Goal: Information Seeking & Learning: Learn about a topic

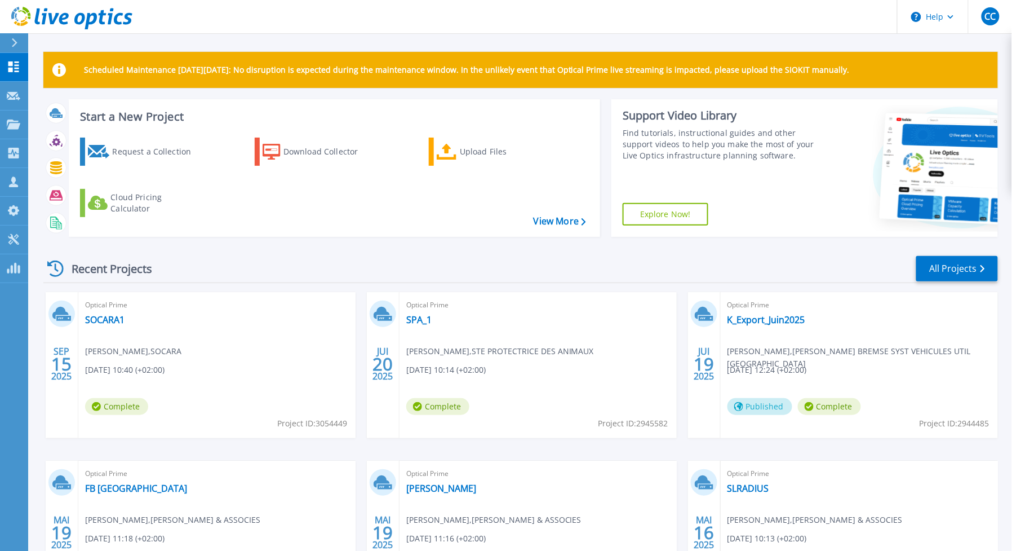
click at [102, 313] on div "Optical Prime SOCARA1 [PERSON_NAME] , SOCARA [DATE] 10:40 (+02:00) Complete Pro…" at bounding box center [216, 365] width 277 height 146
click at [103, 321] on link "SOCARA1" at bounding box center [104, 319] width 39 height 11
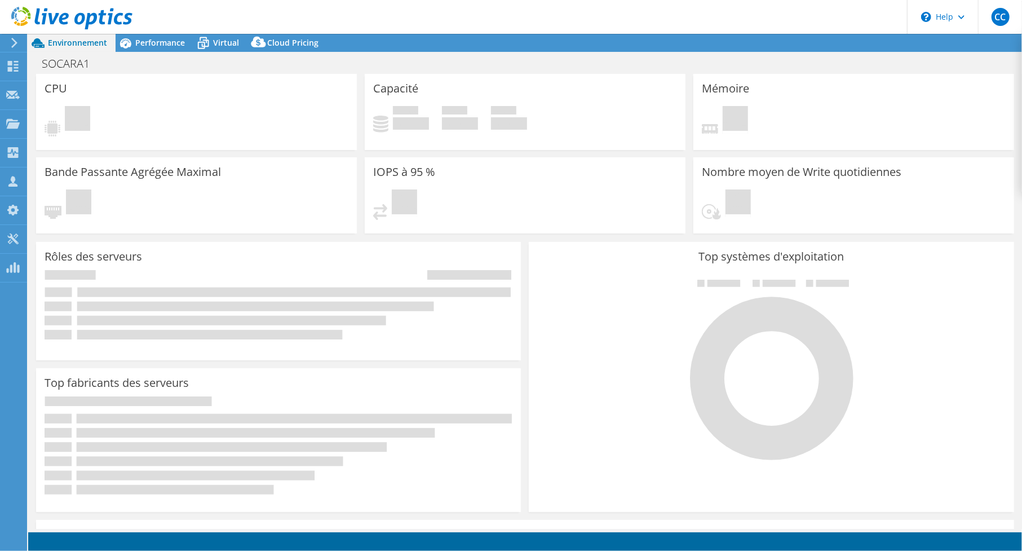
select select "USD"
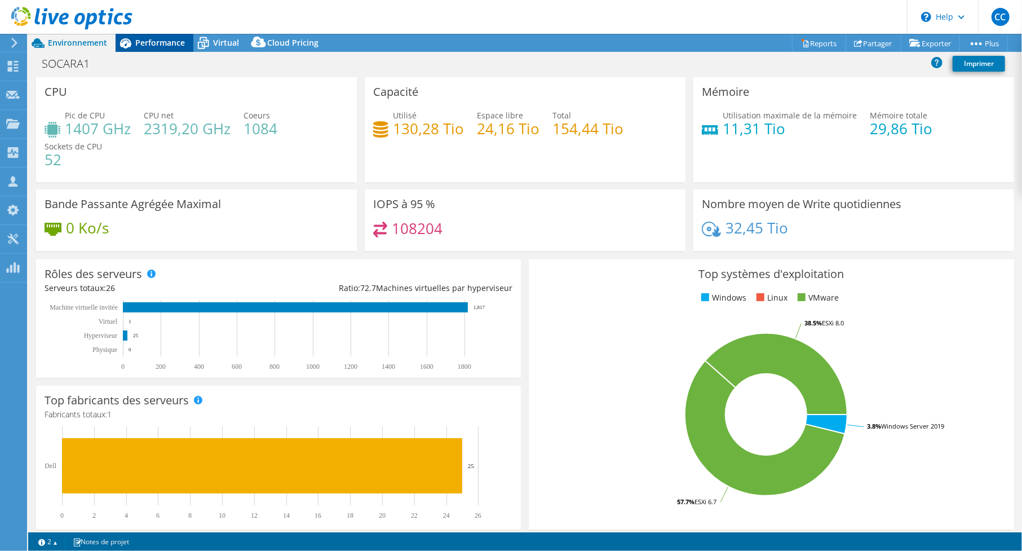
click at [160, 45] on span "Performance" at bounding box center [160, 42] width 50 height 11
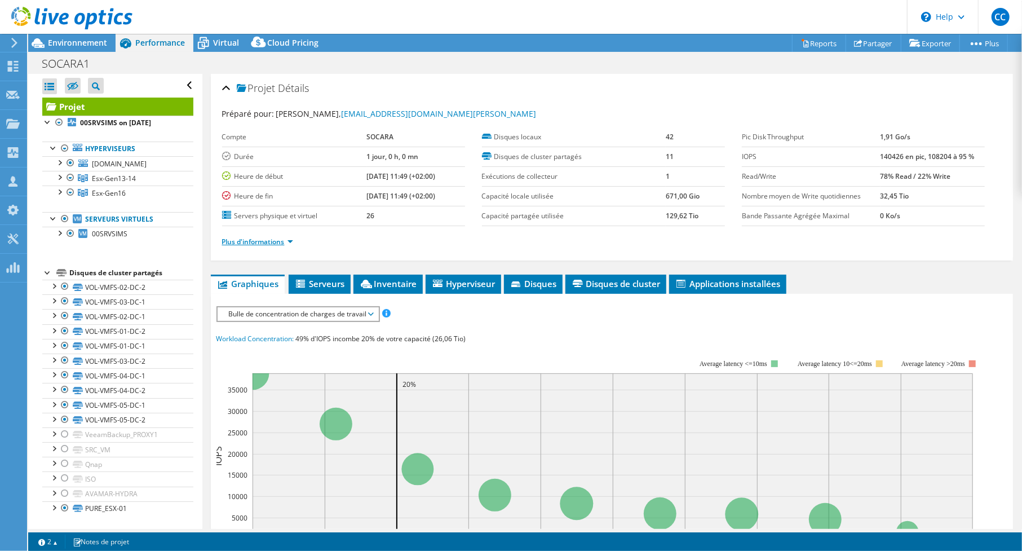
click at [290, 240] on link "Plus d'informations" at bounding box center [257, 242] width 71 height 10
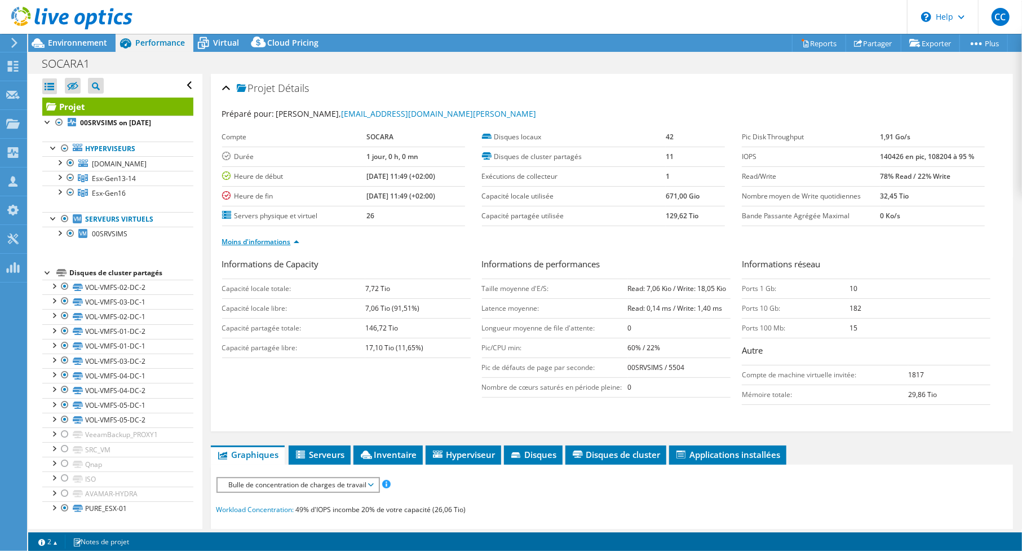
click at [290, 240] on link "Moins d'informations" at bounding box center [260, 242] width 77 height 10
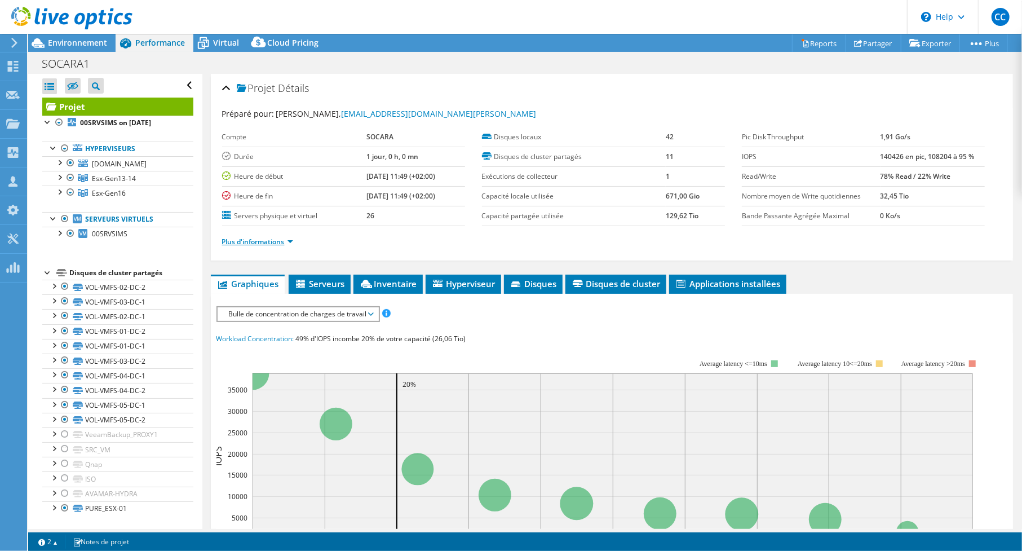
click at [290, 240] on link "Plus d'informations" at bounding box center [257, 242] width 71 height 10
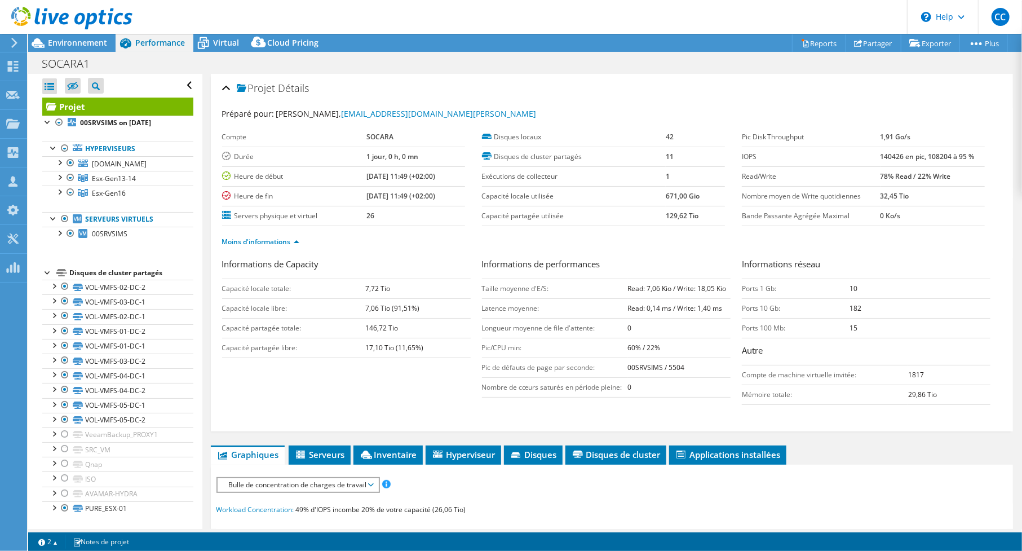
click at [329, 239] on ul "Moins d'informations" at bounding box center [612, 240] width 780 height 15
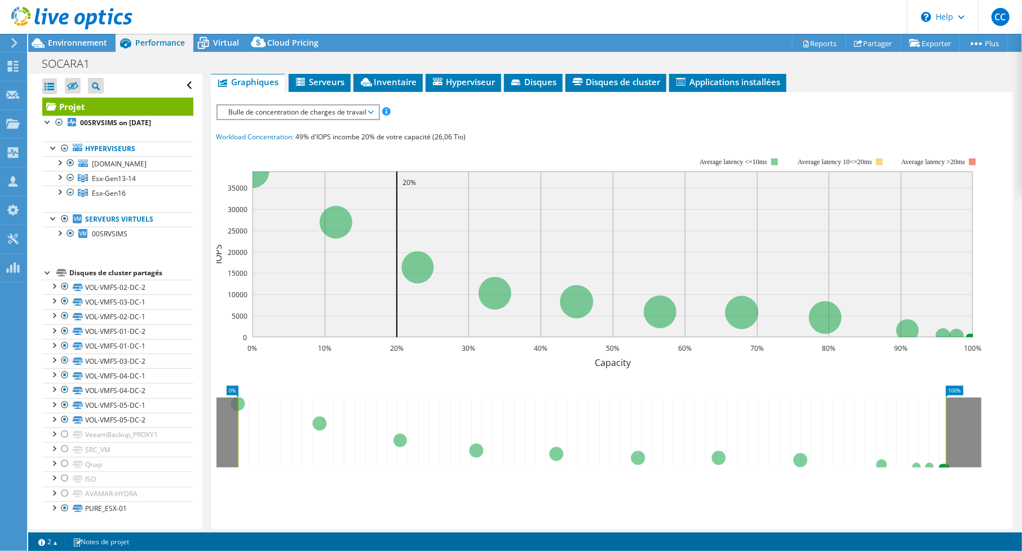
scroll to position [440, 0]
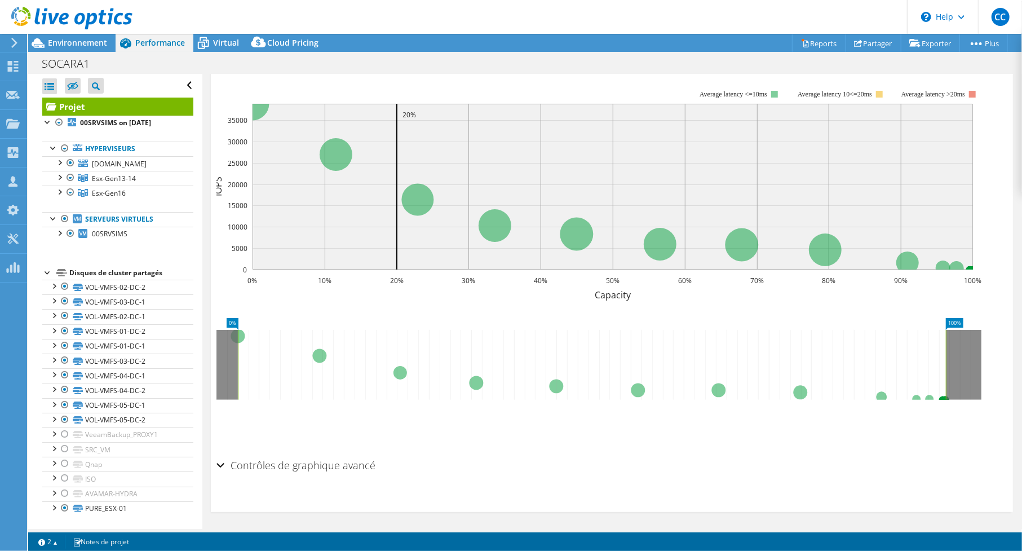
click at [222, 463] on div "Contrôles de graphique avancé" at bounding box center [611, 466] width 791 height 24
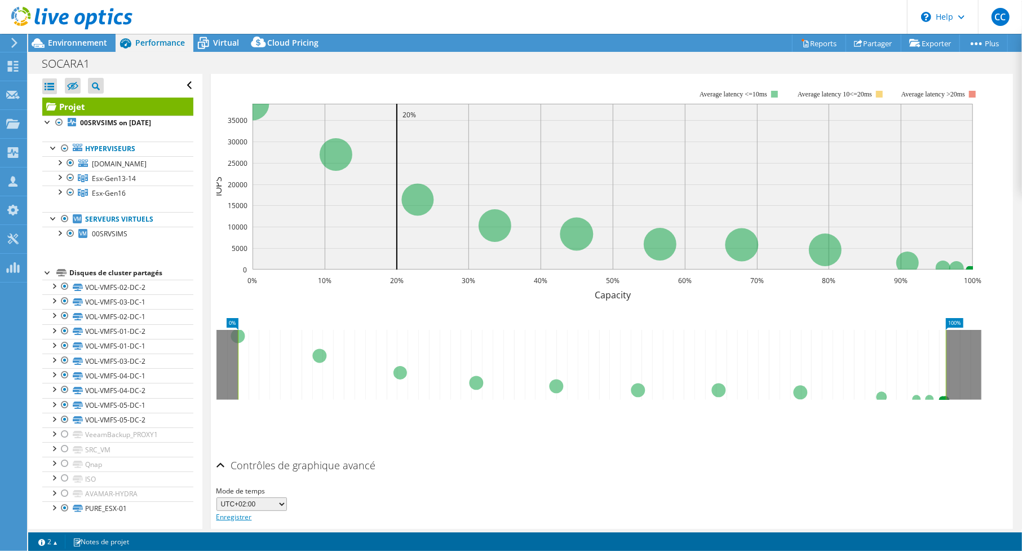
scroll to position [484, 0]
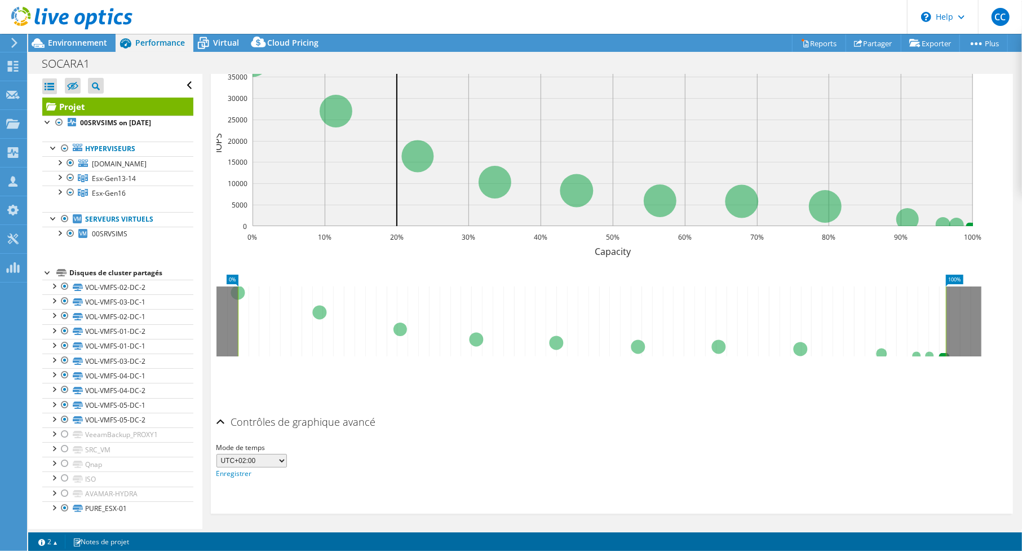
click at [221, 419] on div "Contrôles de graphique avancé" at bounding box center [611, 422] width 791 height 24
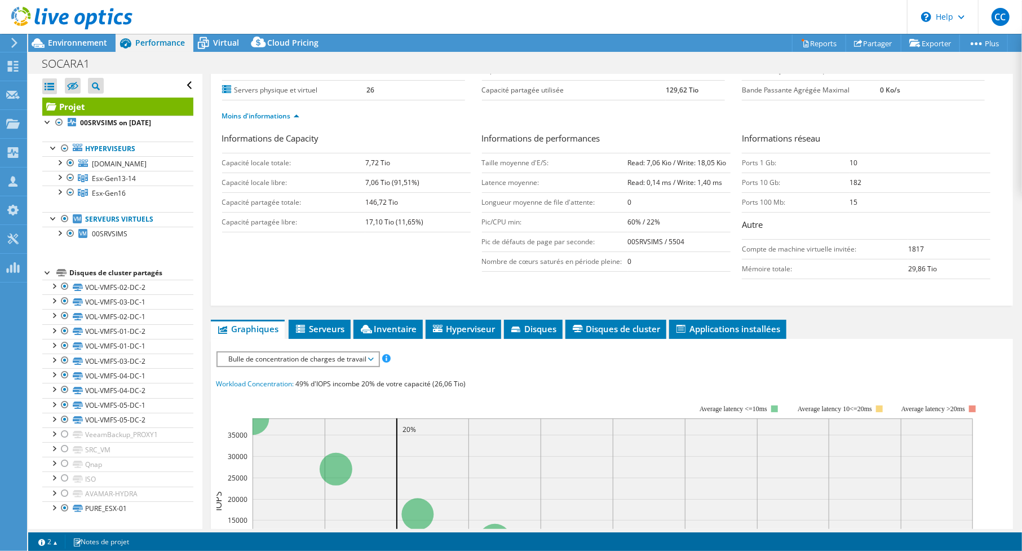
scroll to position [0, 0]
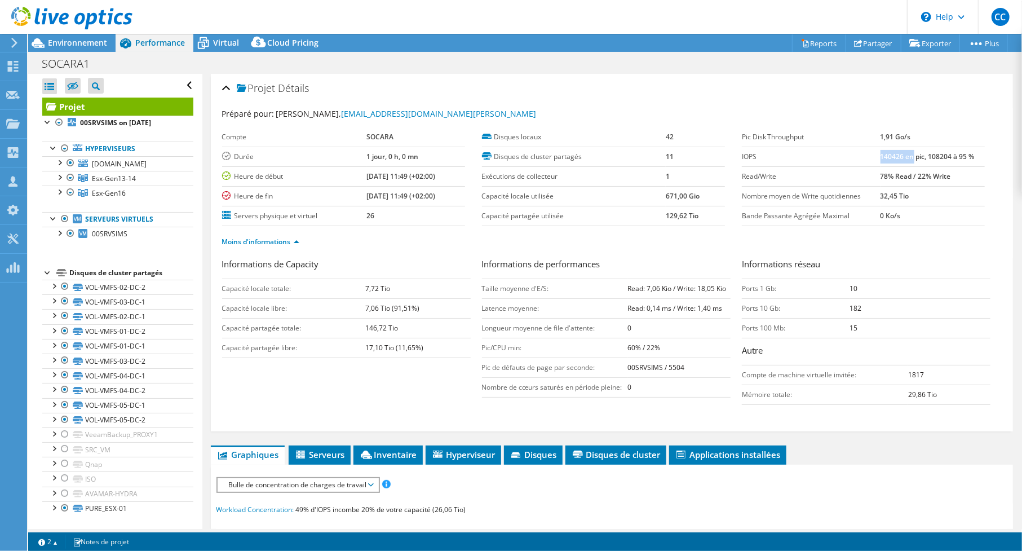
drag, startPoint x: 875, startPoint y: 157, endPoint x: 905, endPoint y: 156, distance: 29.9
click at [905, 156] on b "140426 en pic, 108204 à 95 %" at bounding box center [928, 157] width 94 height 10
drag, startPoint x: 922, startPoint y: 156, endPoint x: 950, endPoint y: 152, distance: 28.5
click at [951, 153] on b "140426 en pic, 108204 à 95 %" at bounding box center [928, 157] width 94 height 10
click at [87, 43] on span "Environnement" at bounding box center [77, 42] width 59 height 11
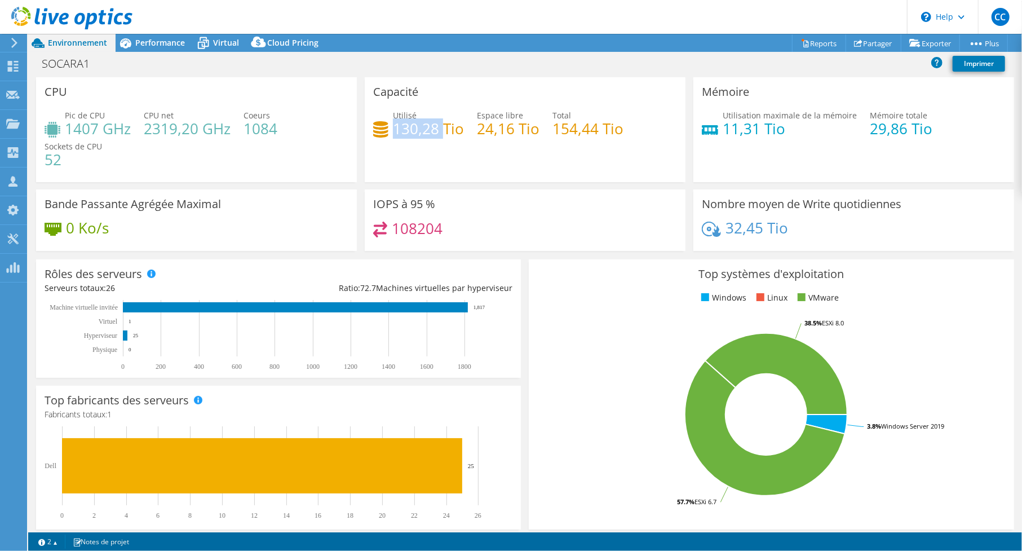
drag, startPoint x: 392, startPoint y: 127, endPoint x: 439, endPoint y: 124, distance: 47.4
click at [440, 123] on h4 "130,28 Tio" at bounding box center [428, 128] width 71 height 12
click at [149, 40] on span "Performance" at bounding box center [160, 42] width 50 height 11
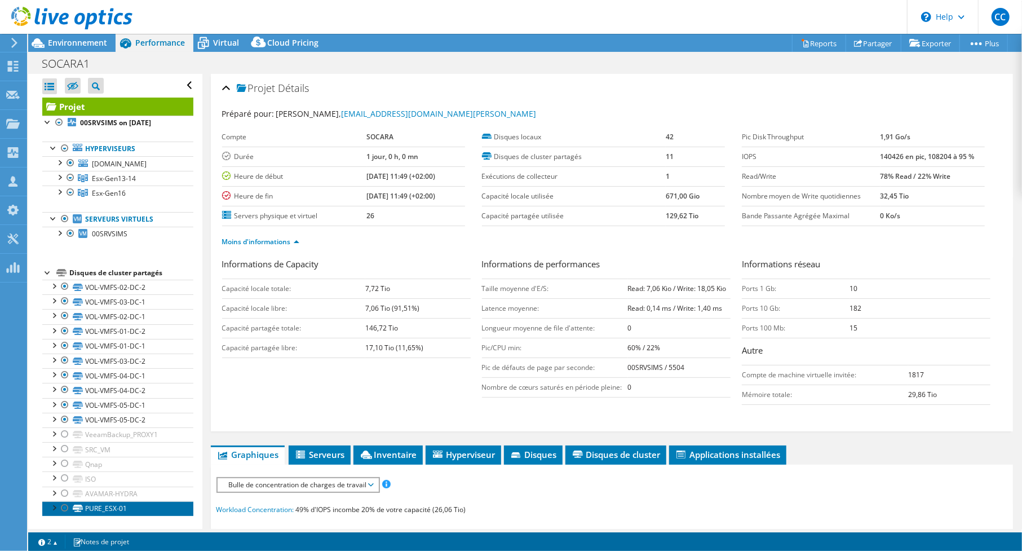
click at [109, 511] on link "PURE_ESX-01" at bounding box center [117, 508] width 151 height 15
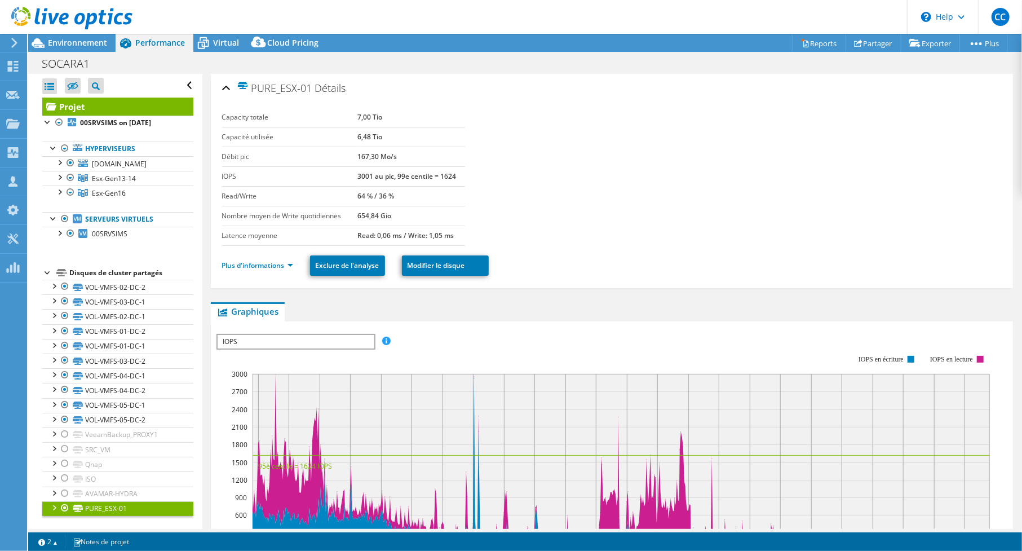
click at [66, 510] on div at bounding box center [64, 508] width 11 height 14
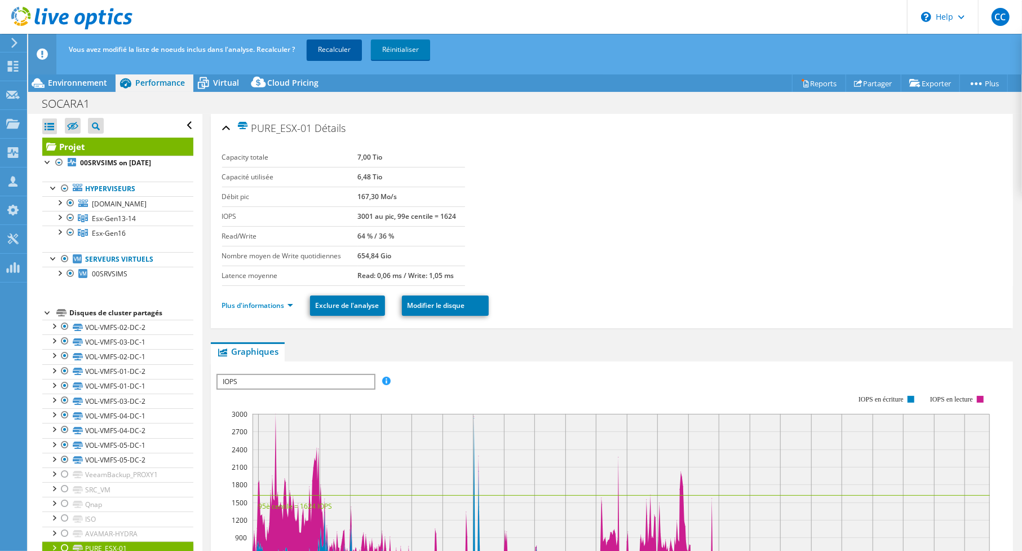
click at [346, 56] on link "Recalculer" at bounding box center [334, 49] width 55 height 20
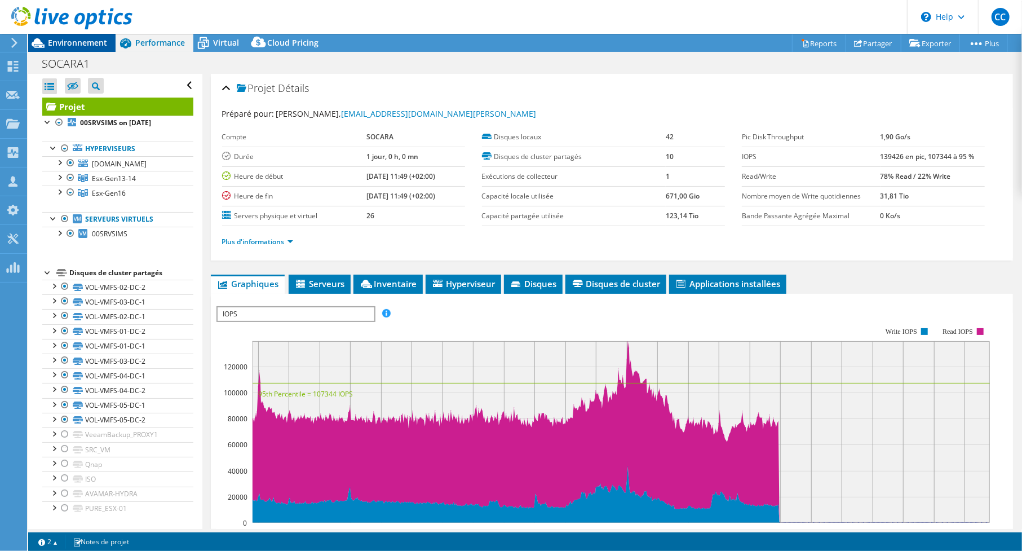
click at [72, 40] on span "Environnement" at bounding box center [77, 42] width 59 height 11
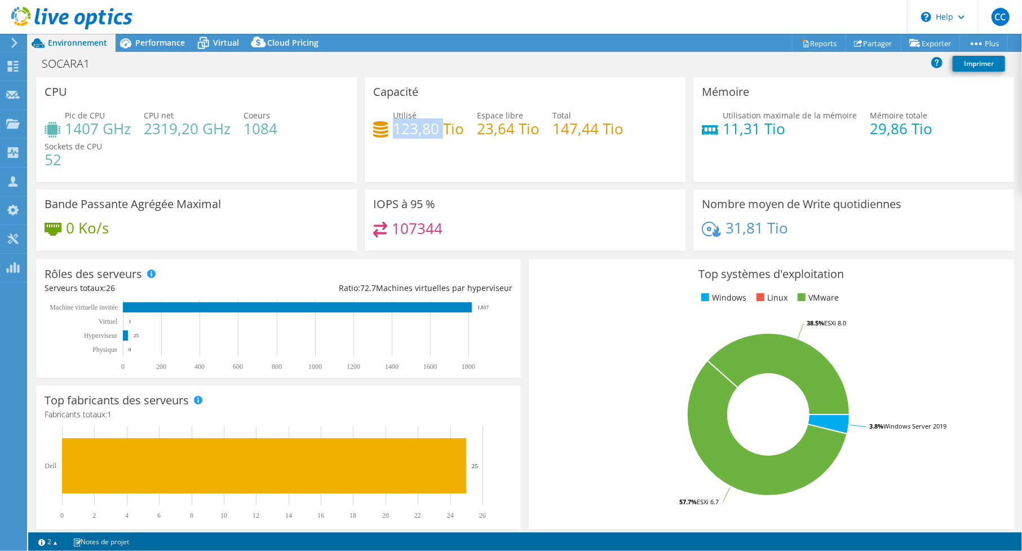
drag, startPoint x: 393, startPoint y: 129, endPoint x: 396, endPoint y: 113, distance: 16.7
click at [437, 125] on h4 "123,80 Tio" at bounding box center [428, 128] width 71 height 12
click at [164, 43] on span "Performance" at bounding box center [160, 42] width 50 height 11
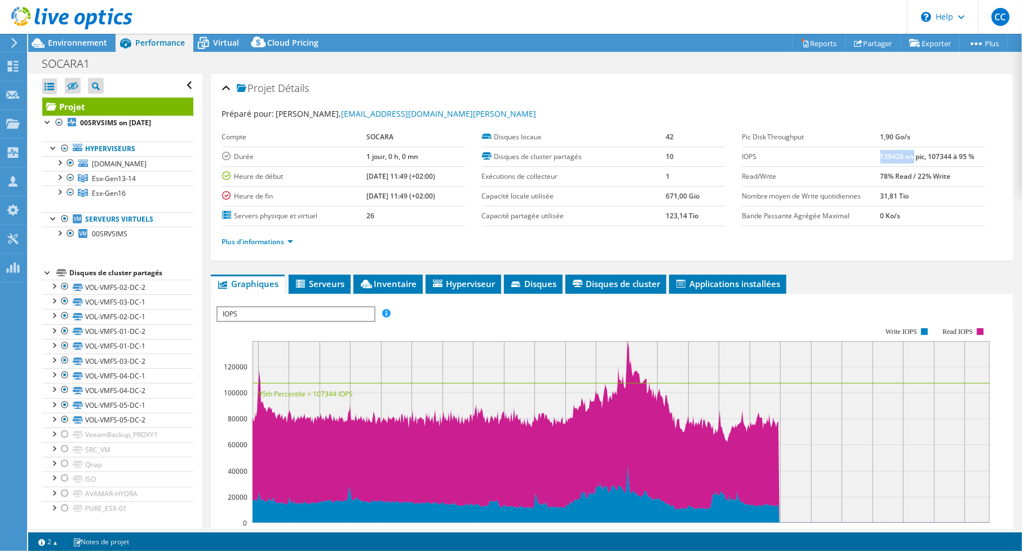
drag, startPoint x: 874, startPoint y: 157, endPoint x: 906, endPoint y: 153, distance: 32.9
click at [906, 153] on b "139426 en pic, 107344 à 95 %" at bounding box center [928, 157] width 94 height 10
drag, startPoint x: 878, startPoint y: 196, endPoint x: 913, endPoint y: 196, distance: 35.5
click at [913, 196] on td "31,81 Tio" at bounding box center [933, 196] width 104 height 20
click at [65, 508] on div at bounding box center [64, 508] width 11 height 14
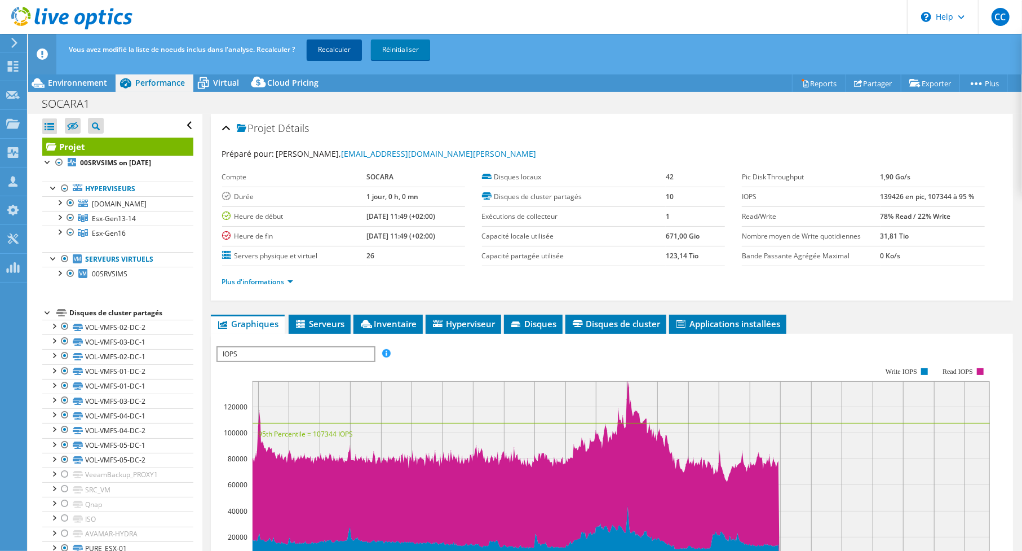
click at [316, 49] on link "Recalculer" at bounding box center [334, 49] width 55 height 20
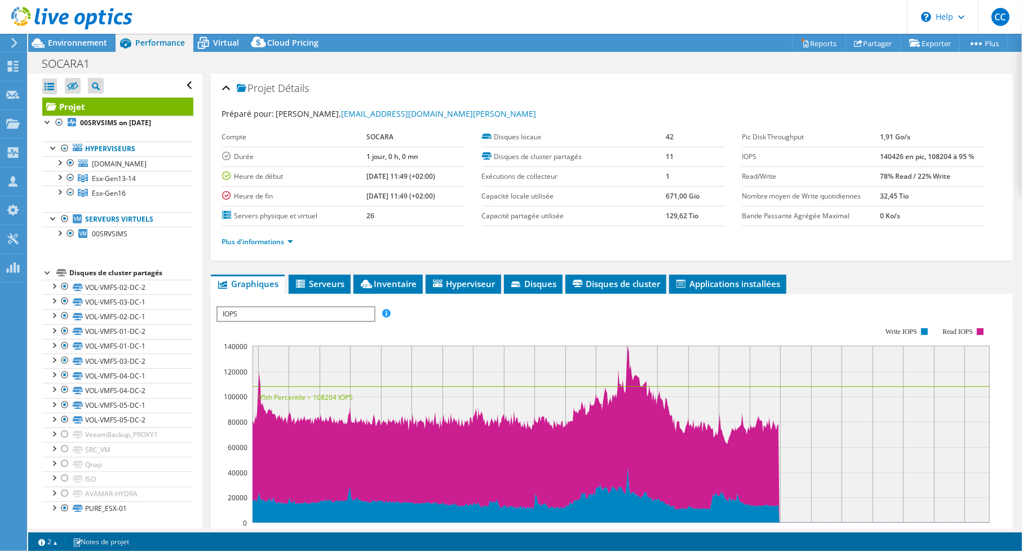
click at [325, 311] on span "IOPS" at bounding box center [296, 314] width 156 height 14
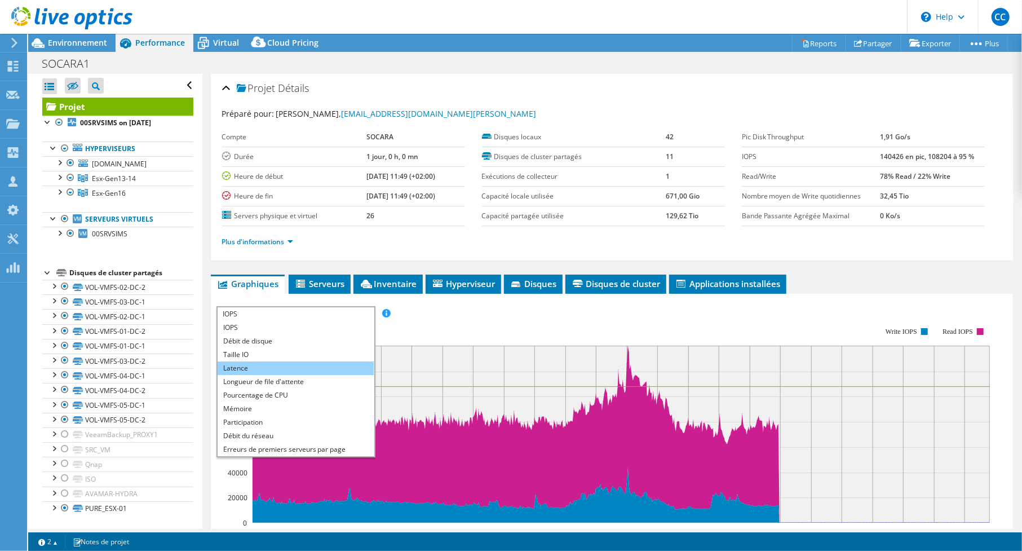
click at [289, 362] on li "Latence" at bounding box center [296, 368] width 156 height 14
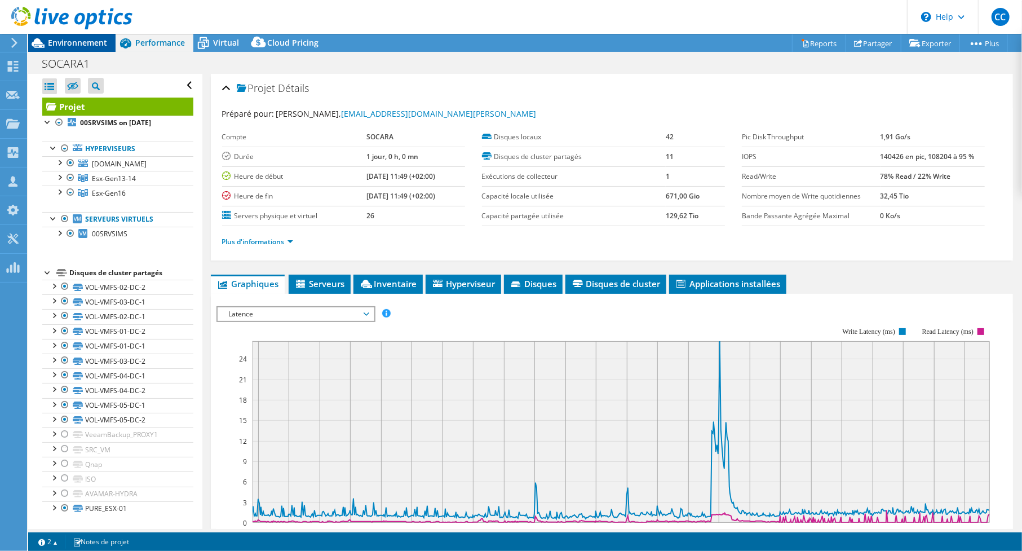
click at [60, 42] on span "Environnement" at bounding box center [77, 42] width 59 height 11
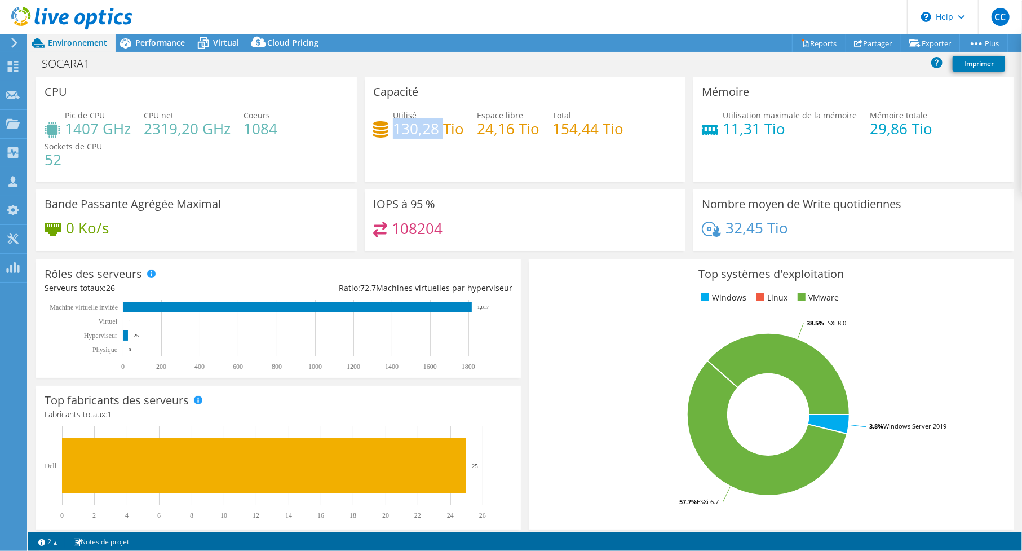
drag, startPoint x: 391, startPoint y: 128, endPoint x: 442, endPoint y: 126, distance: 50.8
click at [442, 126] on h4 "130,28 Tio" at bounding box center [428, 128] width 71 height 12
click at [159, 38] on span "Performance" at bounding box center [160, 42] width 50 height 11
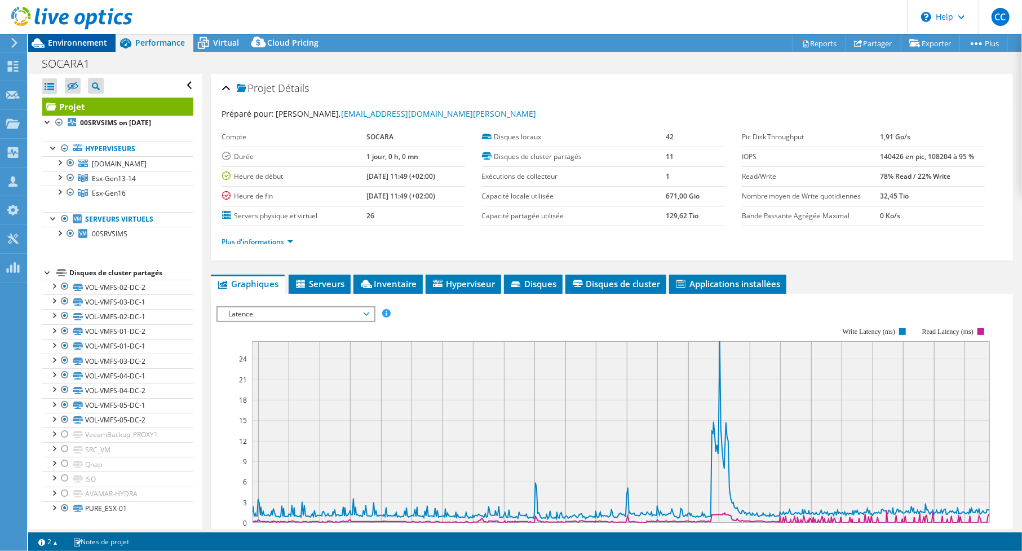
click at [84, 43] on span "Environnement" at bounding box center [77, 42] width 59 height 11
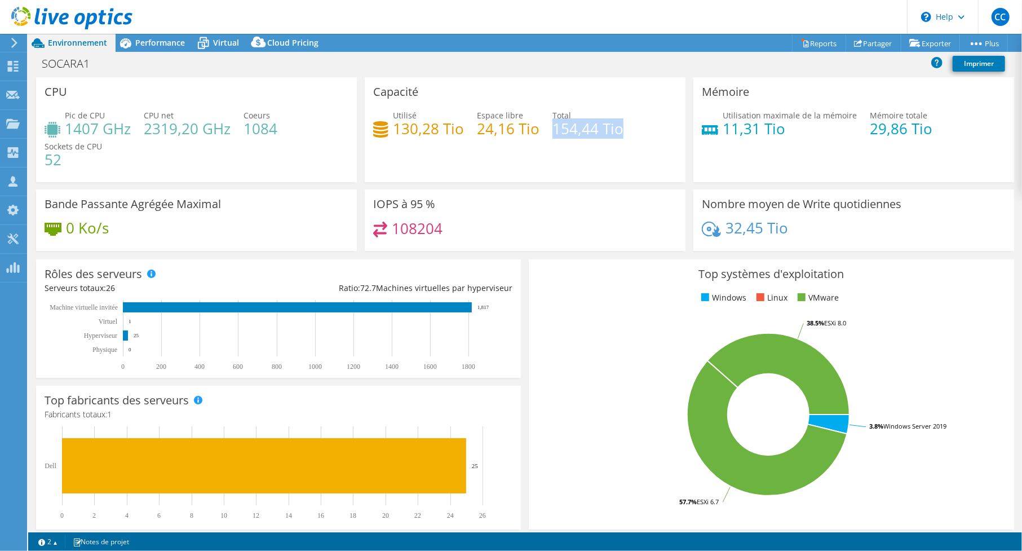
drag, startPoint x: 560, startPoint y: 128, endPoint x: 599, endPoint y: 141, distance: 41.7
click at [627, 128] on div "Utilisé 130,28 Tio Espace libre 24,16 Tio Total 154,44 Tio" at bounding box center [525, 127] width 304 height 37
drag, startPoint x: 574, startPoint y: 149, endPoint x: 567, endPoint y: 149, distance: 7.3
click at [574, 149] on div "Capacité Utilisé 130,28 Tio Espace libre 24,16 Tio Total 154,44 Tio" at bounding box center [525, 129] width 321 height 105
drag, startPoint x: 389, startPoint y: 129, endPoint x: 463, endPoint y: 126, distance: 73.9
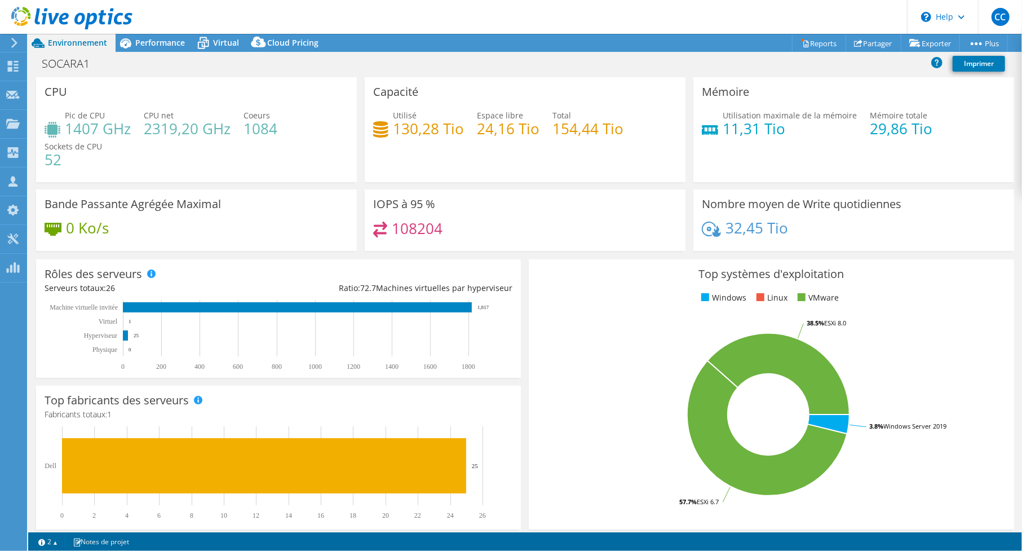
click at [463, 126] on div "Utilisé 130,28 Tio Espace libre 24,16 Tio Total 154,44 Tio" at bounding box center [525, 127] width 304 height 37
click at [168, 43] on span "Performance" at bounding box center [160, 42] width 50 height 11
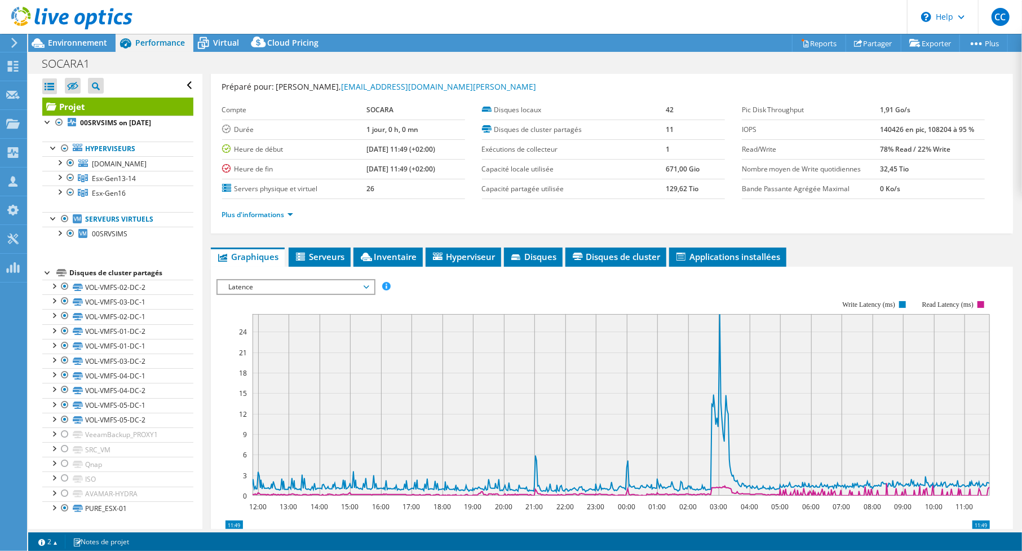
scroll to position [29, 0]
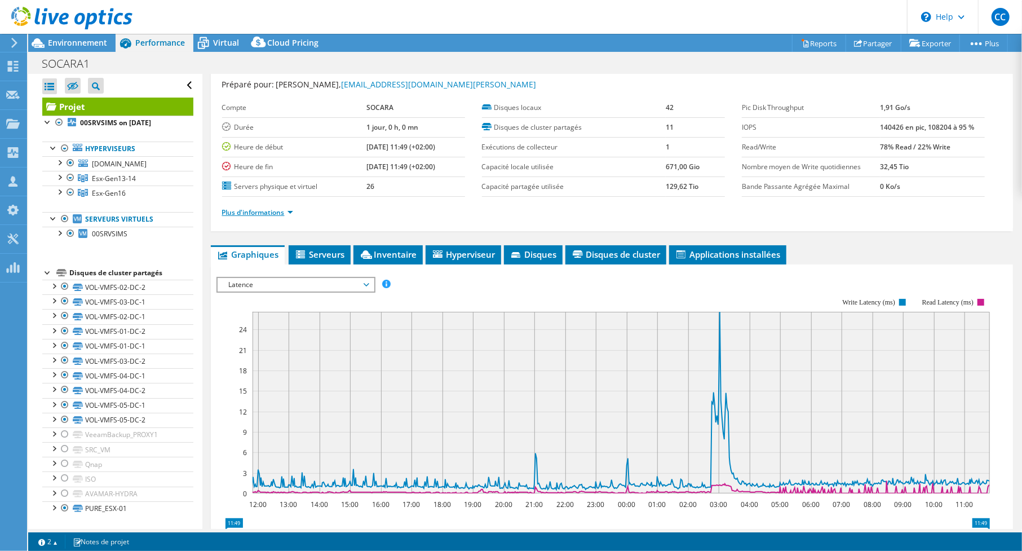
click at [289, 210] on link "Plus d'informations" at bounding box center [257, 212] width 71 height 10
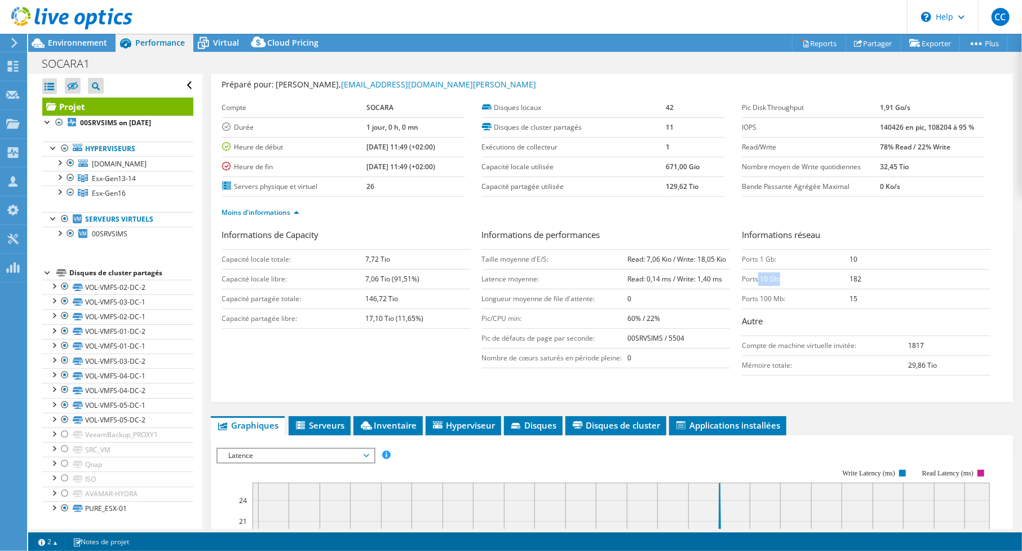
drag, startPoint x: 843, startPoint y: 280, endPoint x: 751, endPoint y: 278, distance: 91.9
click at [752, 278] on tr "Ports 10 Gb: 182" at bounding box center [866, 279] width 249 height 20
click at [742, 278] on td "Ports 10 Gb:" at bounding box center [796, 279] width 108 height 20
drag, startPoint x: 737, startPoint y: 279, endPoint x: 861, endPoint y: 274, distance: 124.1
click at [861, 274] on tr "Ports 10 Gb: 182" at bounding box center [866, 279] width 249 height 20
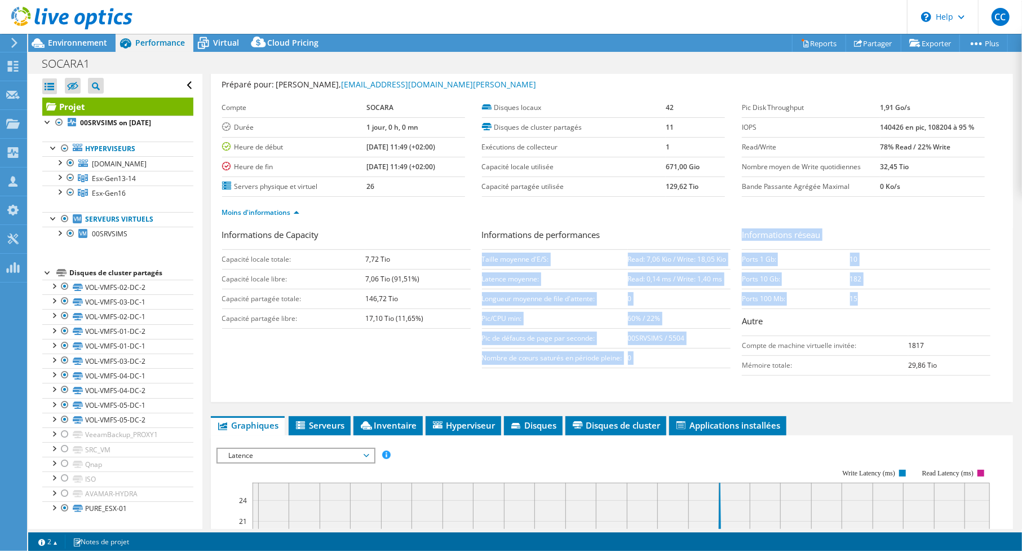
drag, startPoint x: 851, startPoint y: 297, endPoint x: 749, endPoint y: 273, distance: 104.6
click at [742, 293] on tr "Ports 100 Mb: 15" at bounding box center [866, 299] width 249 height 20
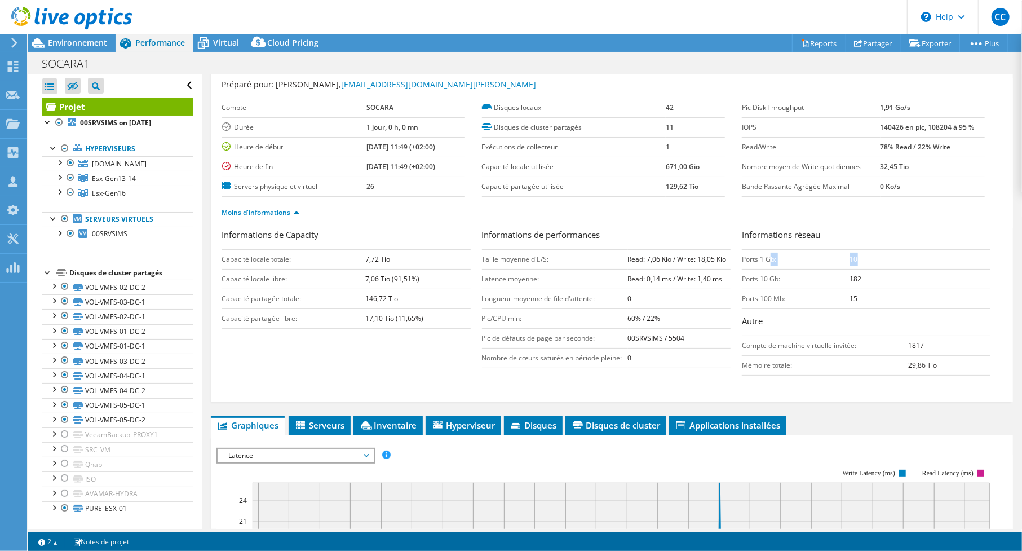
drag, startPoint x: 762, startPoint y: 257, endPoint x: 852, endPoint y: 255, distance: 90.2
click at [852, 256] on tr "Ports 1 Gb: 10" at bounding box center [866, 259] width 249 height 20
click at [911, 222] on div "Moins d'informations" at bounding box center [612, 213] width 780 height 32
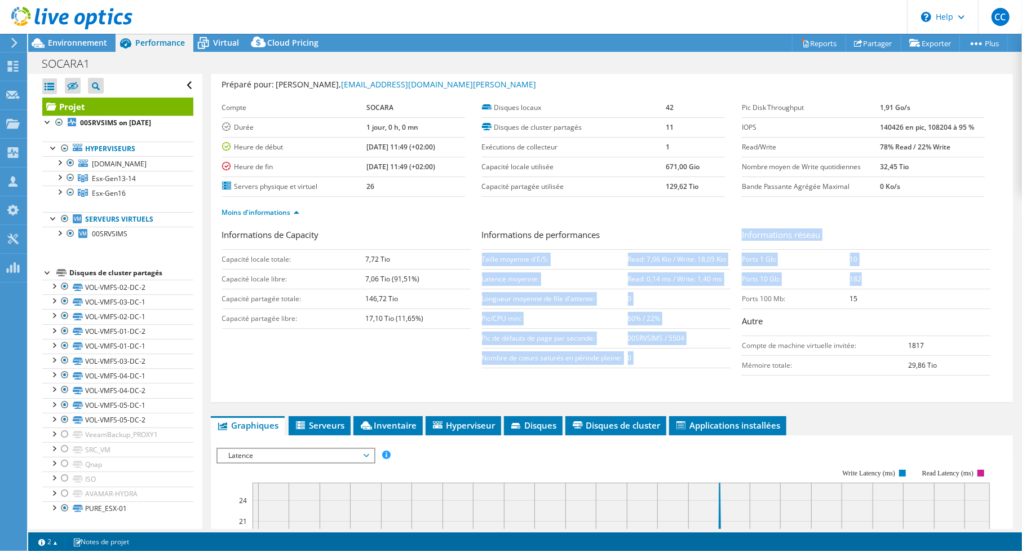
drag, startPoint x: 853, startPoint y: 277, endPoint x: 734, endPoint y: 281, distance: 119.6
click at [734, 281] on div "Informations de Capacity Capacité locale totale: 7,72 Tio Capacité locale libre…" at bounding box center [612, 304] width 780 height 153
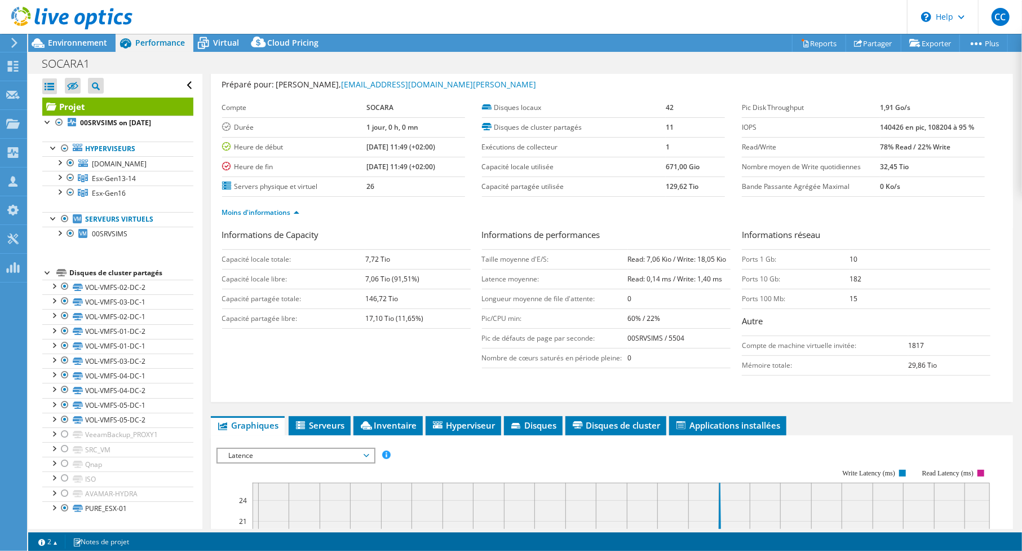
click at [901, 225] on div "Moins d'informations" at bounding box center [612, 213] width 780 height 32
click at [587, 65] on div "SOCARA1 Imprimer" at bounding box center [525, 63] width 994 height 21
click at [83, 42] on span "Environnement" at bounding box center [77, 42] width 59 height 11
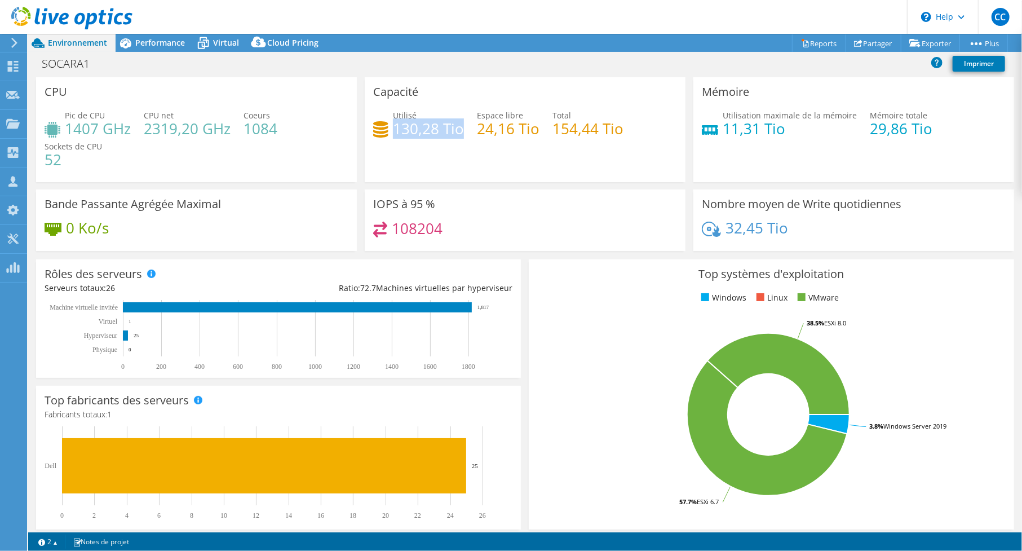
drag, startPoint x: 393, startPoint y: 127, endPoint x: 452, endPoint y: 123, distance: 58.8
click at [459, 123] on h4 "130,28 Tio" at bounding box center [428, 128] width 71 height 12
drag, startPoint x: 559, startPoint y: 129, endPoint x: 643, endPoint y: 131, distance: 83.5
click at [643, 131] on div "Utilisé 130,28 Tio Espace libre 24,16 Tio Total 154,44 Tio" at bounding box center [525, 127] width 304 height 37
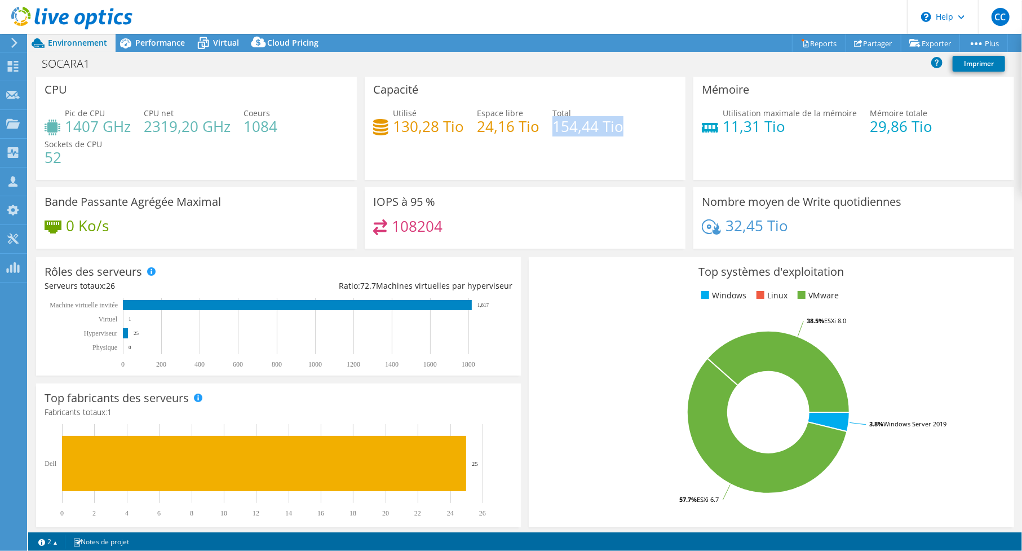
scroll to position [0, 0]
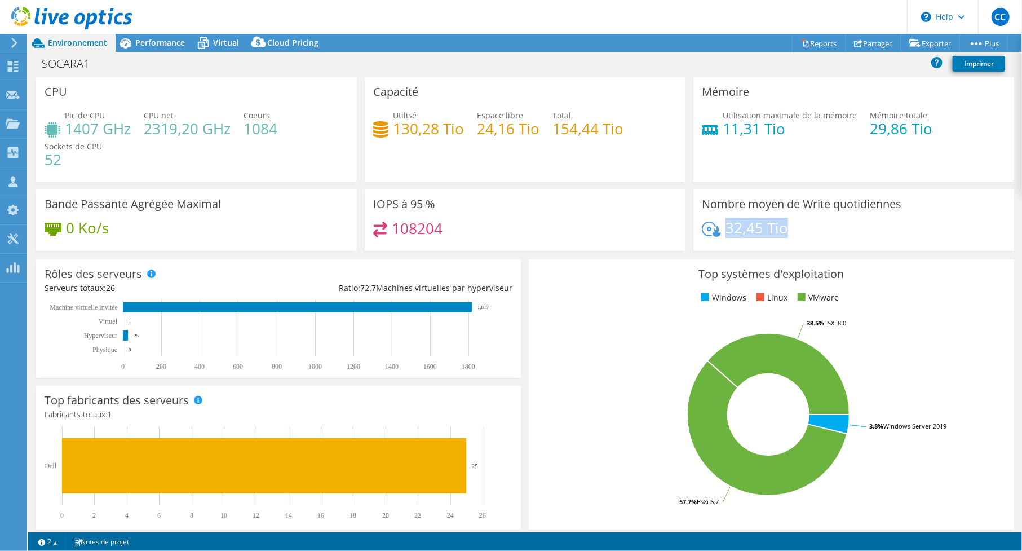
drag, startPoint x: 720, startPoint y: 228, endPoint x: 799, endPoint y: 226, distance: 78.4
click at [799, 226] on div "32,45 Tio" at bounding box center [854, 234] width 304 height 24
click at [149, 41] on span "Performance" at bounding box center [160, 42] width 50 height 11
